Goal: Use online tool/utility: Utilize a website feature to perform a specific function

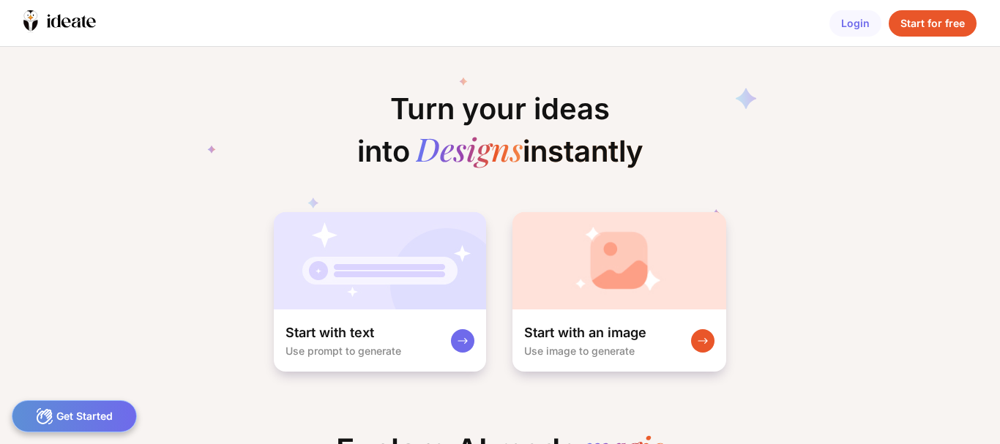
click at [924, 18] on div "Start for free" at bounding box center [933, 23] width 88 height 26
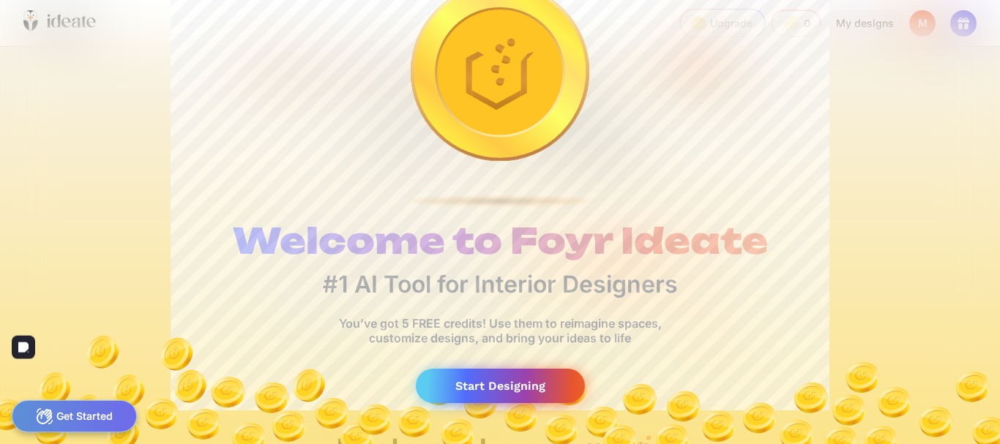
click at [531, 369] on div "Start Designing" at bounding box center [500, 386] width 169 height 34
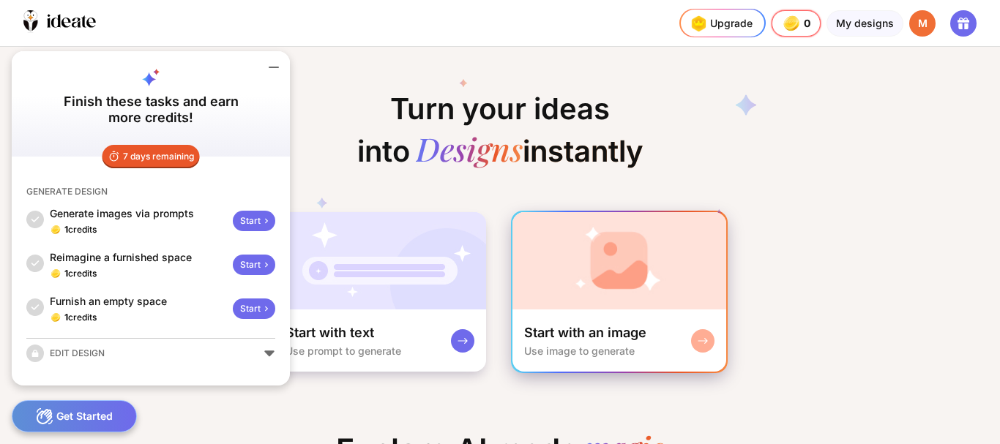
click at [588, 326] on div "Start with an image" at bounding box center [585, 333] width 122 height 18
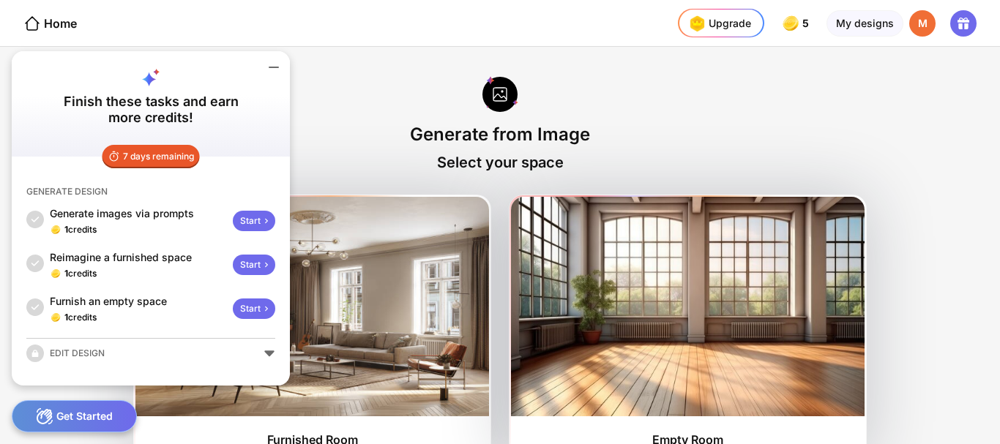
click at [273, 67] on icon at bounding box center [273, 67] width 9 height 0
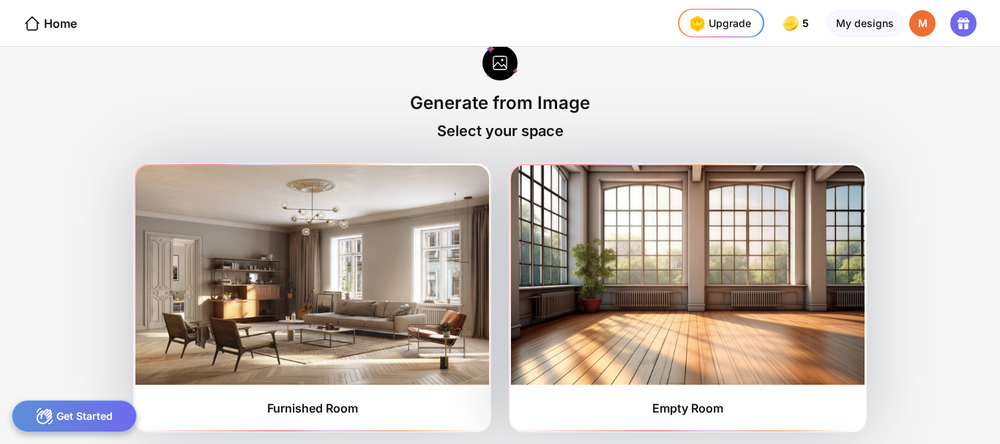
click at [498, 55] on div at bounding box center [500, 64] width 36 height 39
click at [513, 107] on div "Generate from Image" at bounding box center [500, 102] width 180 height 21
click at [57, 22] on div "Home" at bounding box center [49, 24] width 53 height 18
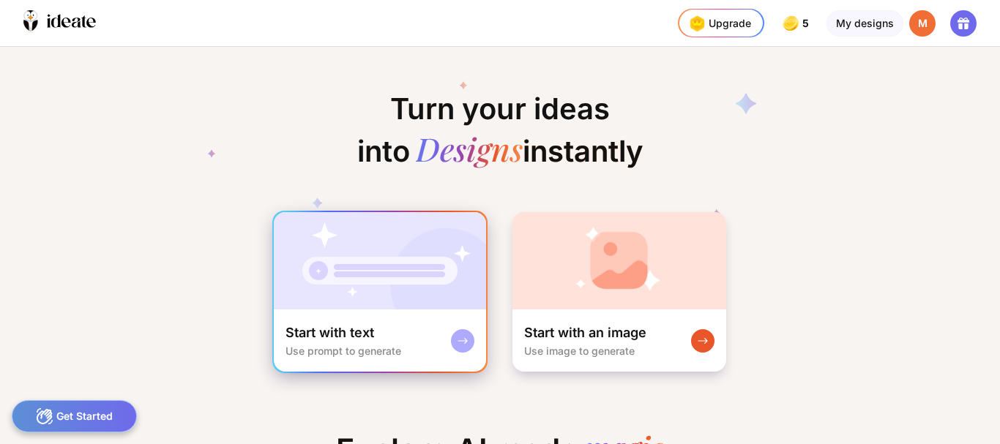
click at [374, 310] on div "Start with text Use prompt to generate" at bounding box center [380, 341] width 212 height 62
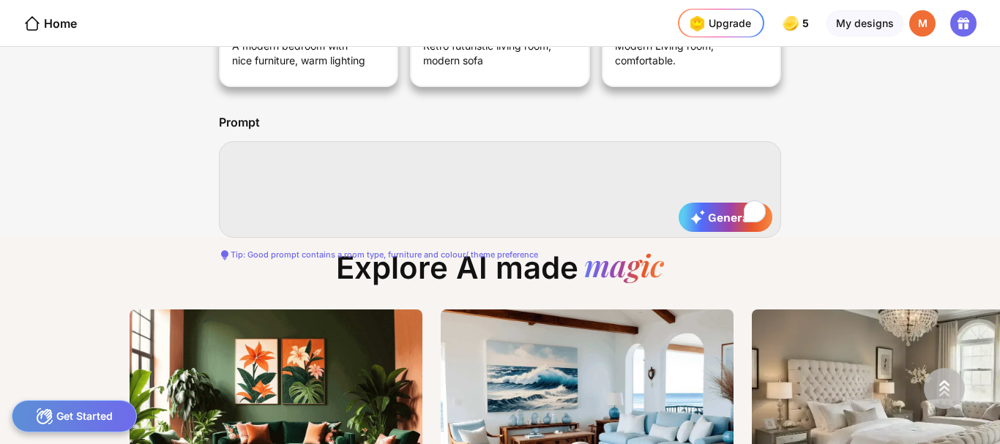
drag, startPoint x: 368, startPoint y: 179, endPoint x: 337, endPoint y: 173, distance: 31.3
click at [337, 173] on textarea "To enrich screen reader interactions, please activate Accessibility in Grammarl…" at bounding box center [500, 189] width 562 height 97
